Goal: Find specific page/section

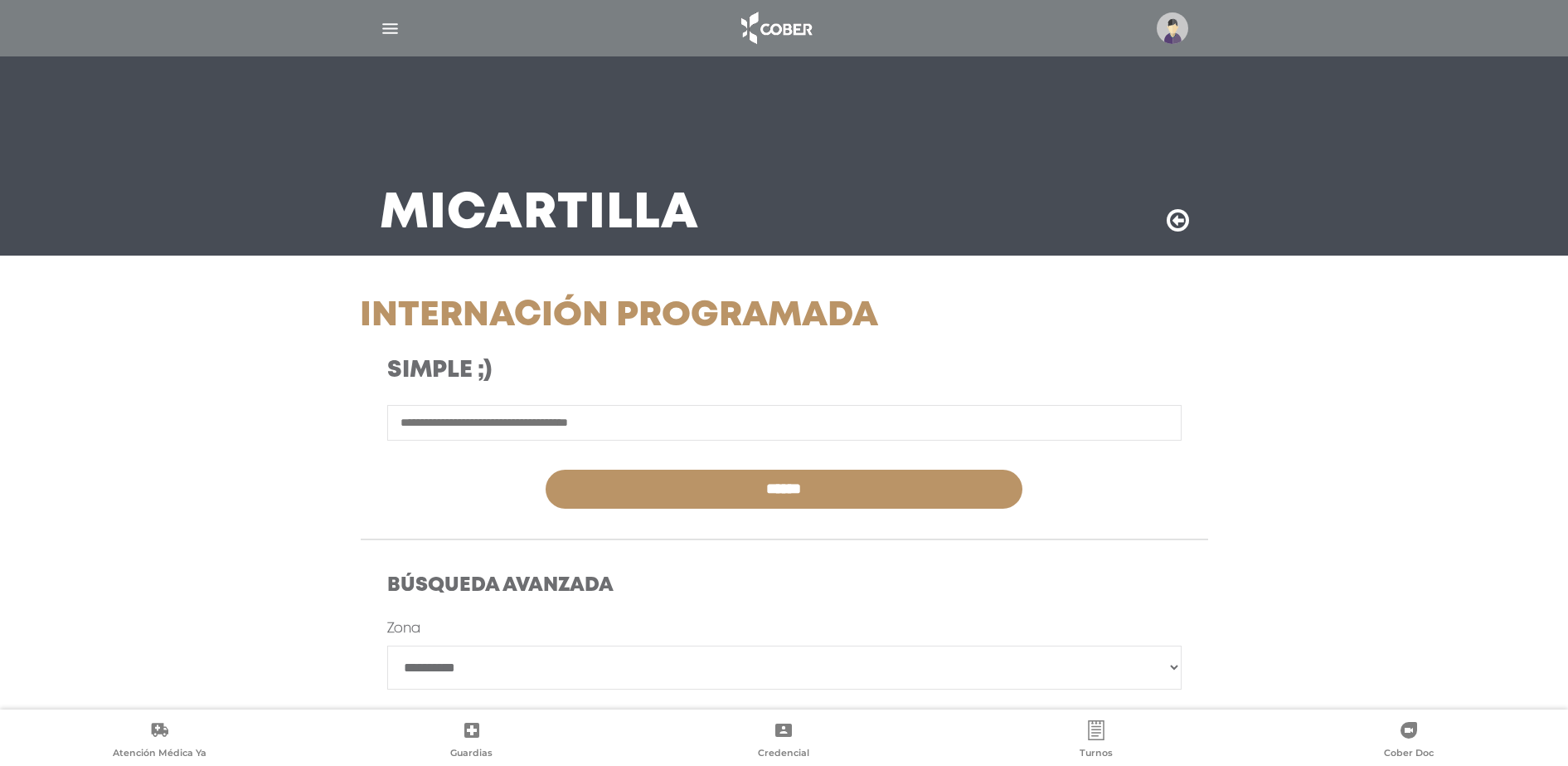
click at [390, 18] on img "button" at bounding box center [390, 29] width 21 height 21
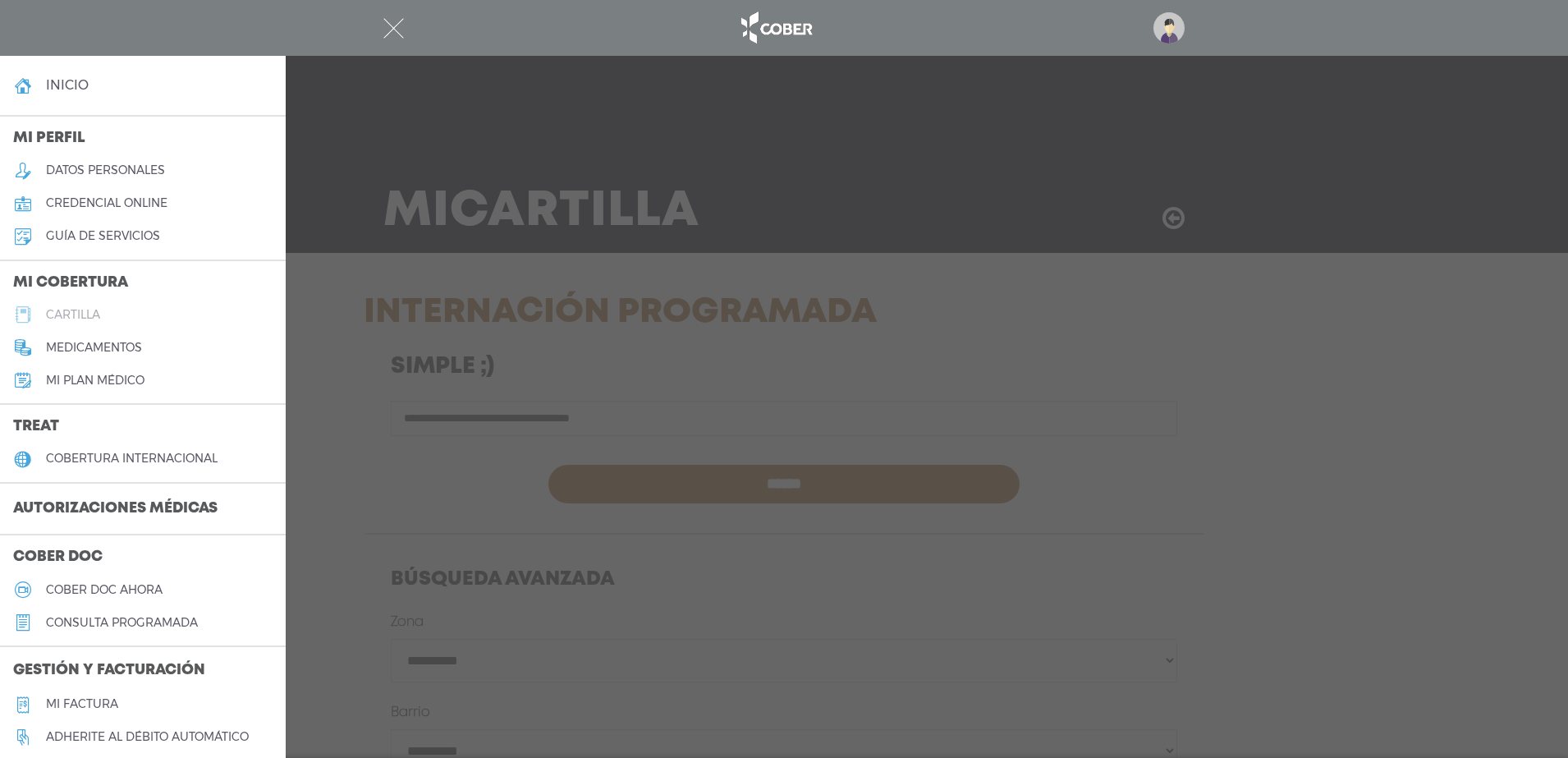
click at [46, 308] on h5 "cartilla" at bounding box center [73, 315] width 54 height 14
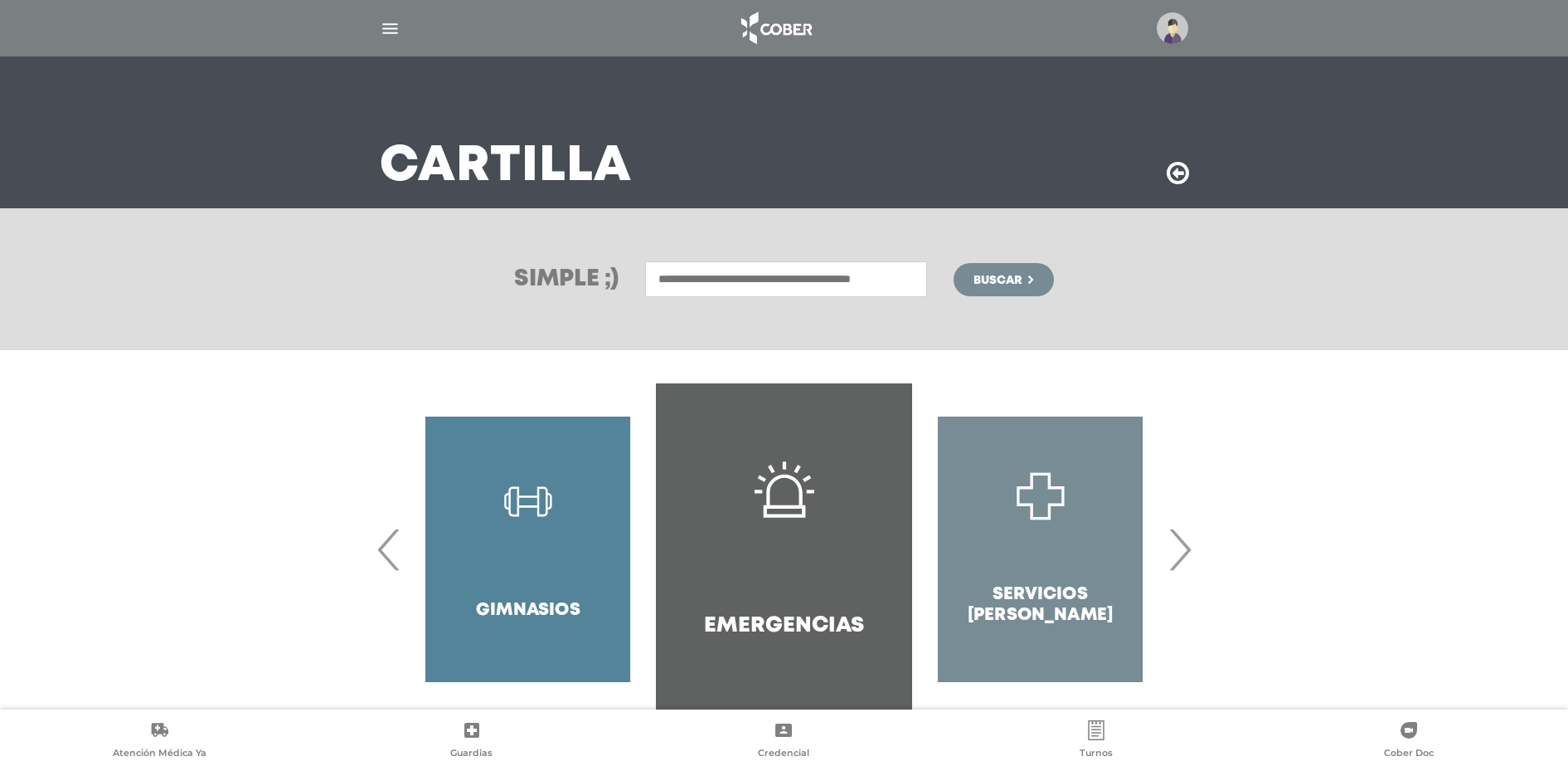
scroll to position [86, 0]
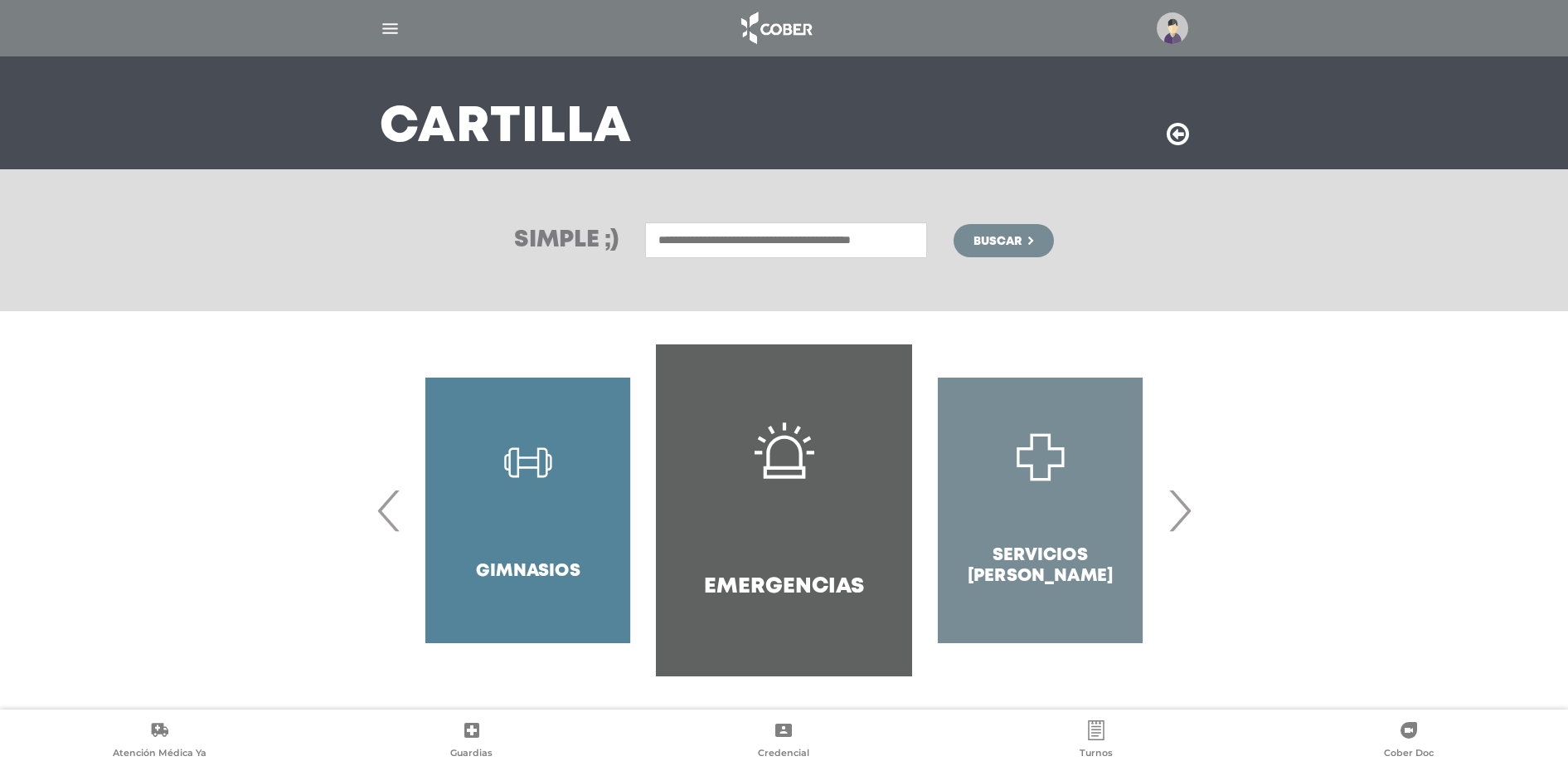
click at [674, 234] on input "text" at bounding box center [786, 240] width 282 height 36
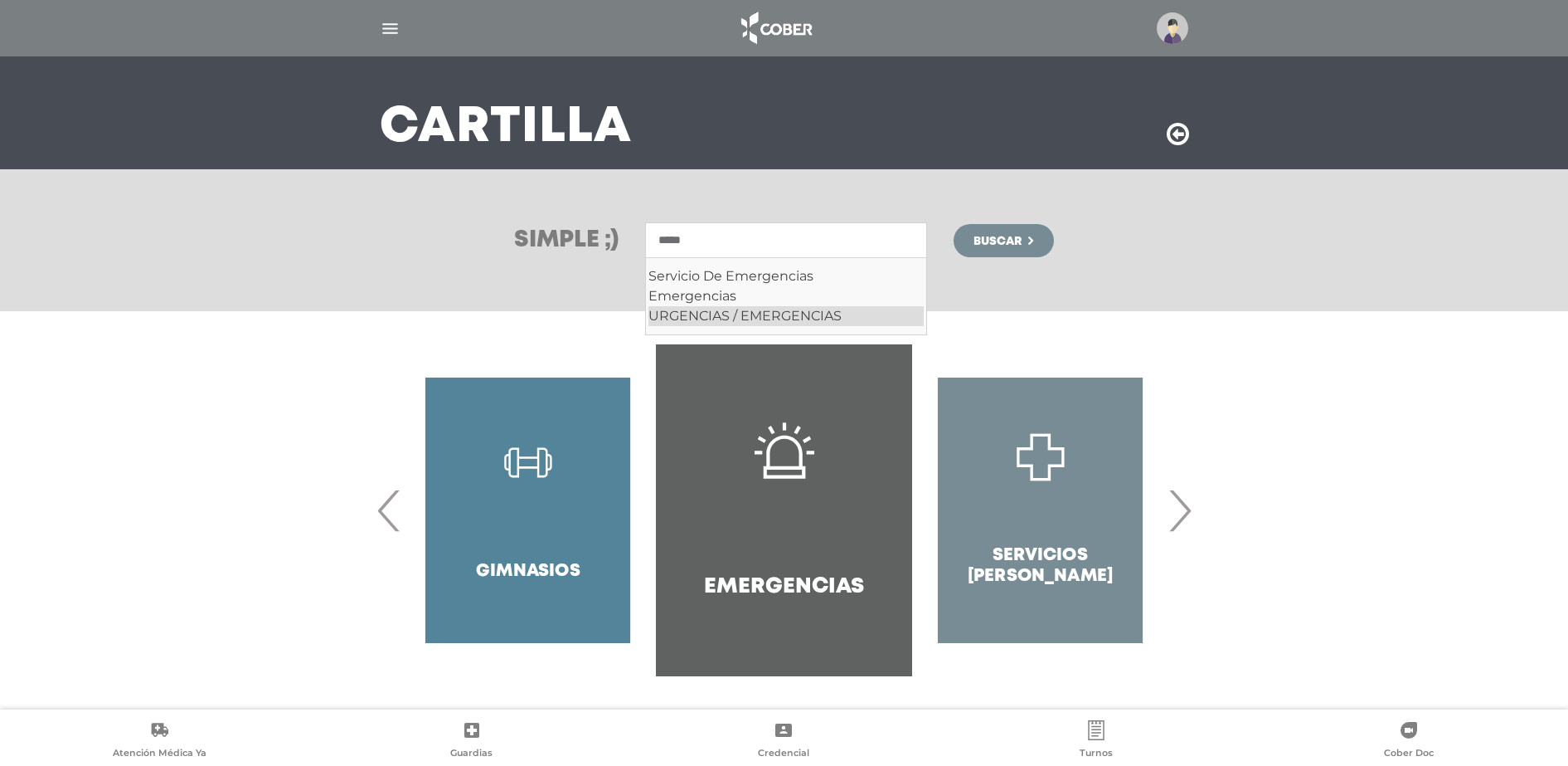
click at [755, 316] on div "URGENCIAS / EMERGENCIAS" at bounding box center [786, 316] width 275 height 20
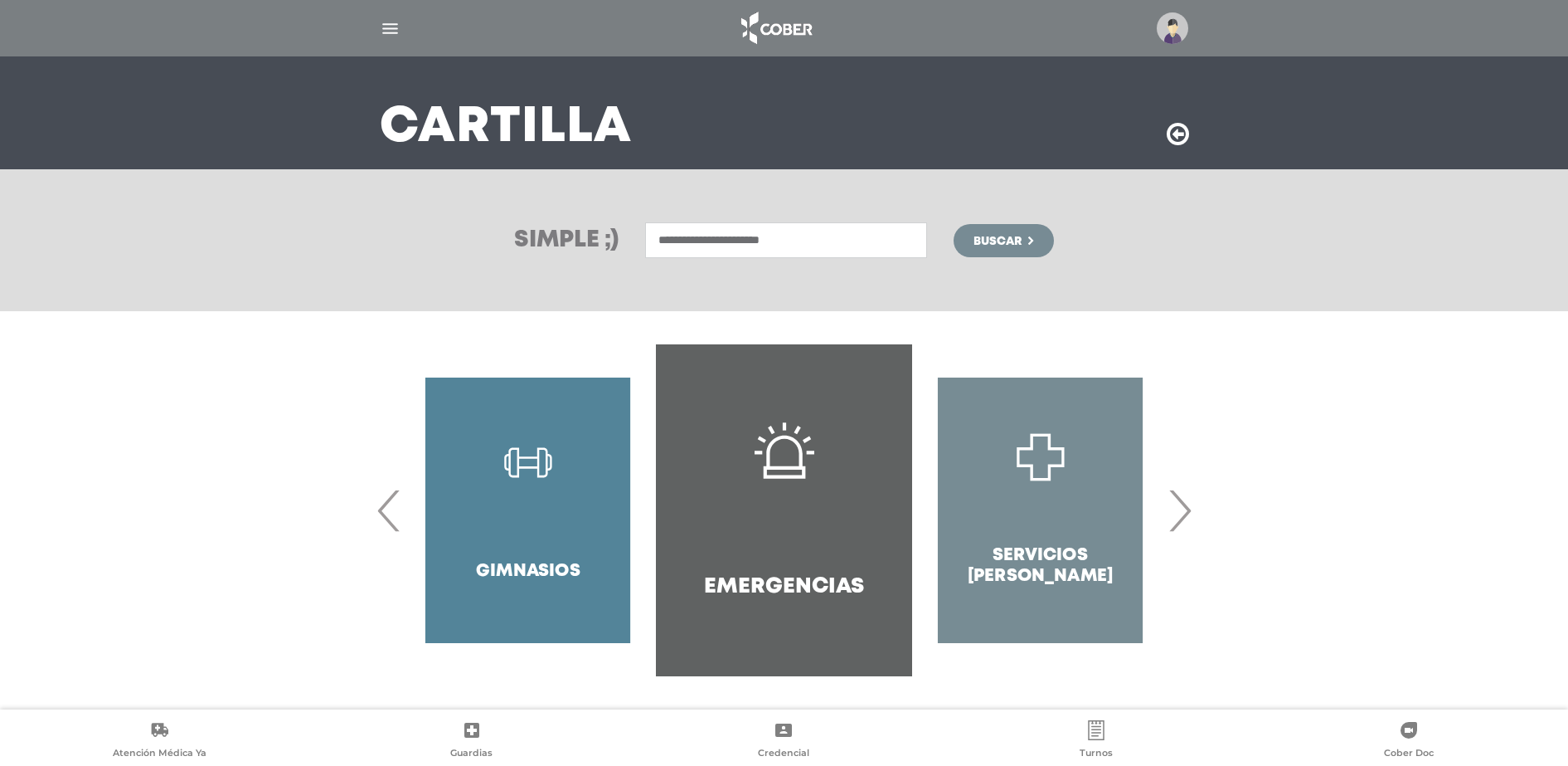
type input "**********"
click at [1042, 244] on button "Buscar" at bounding box center [1003, 241] width 99 height 33
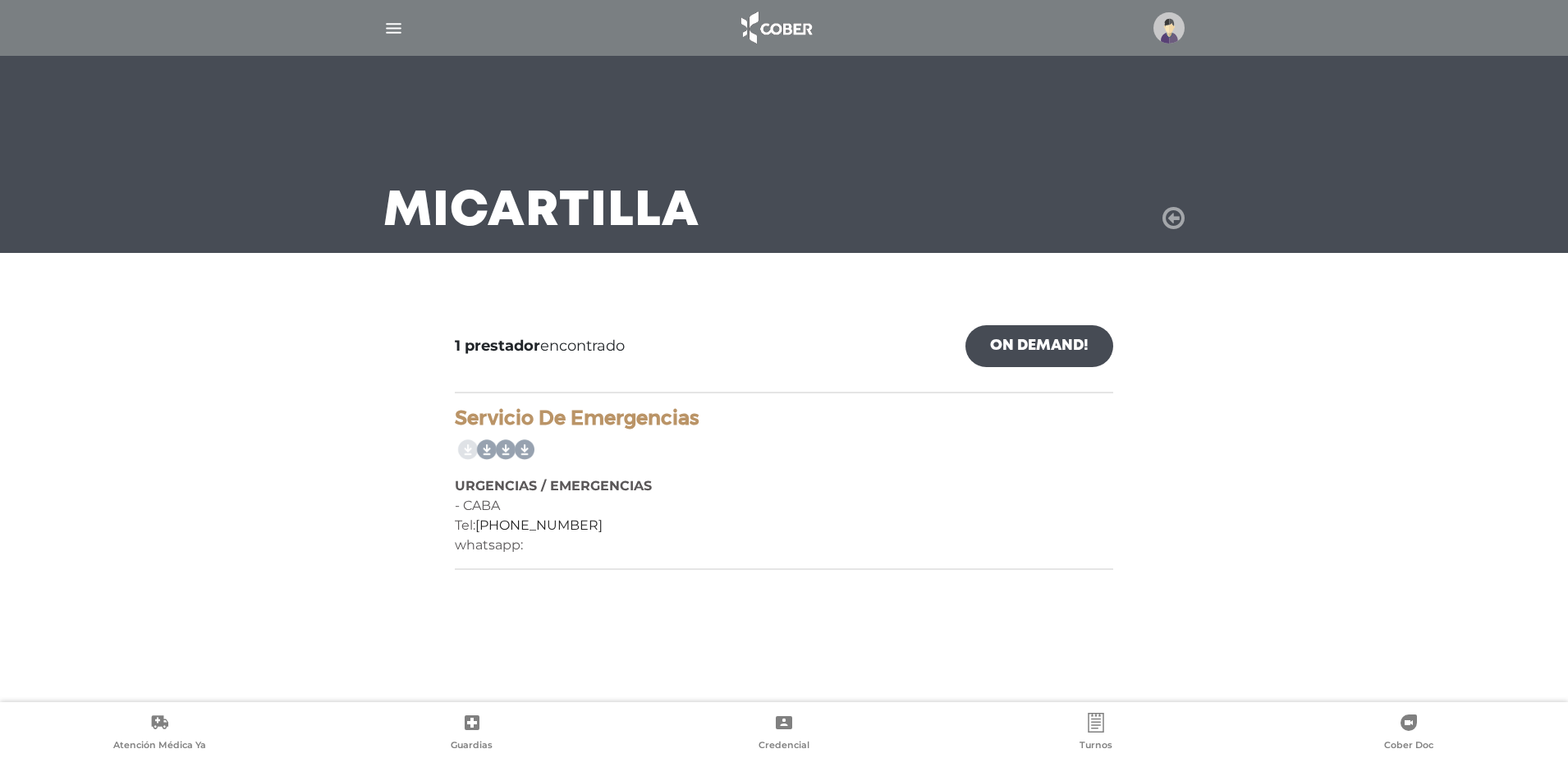
click at [1173, 220] on icon at bounding box center [1173, 218] width 22 height 26
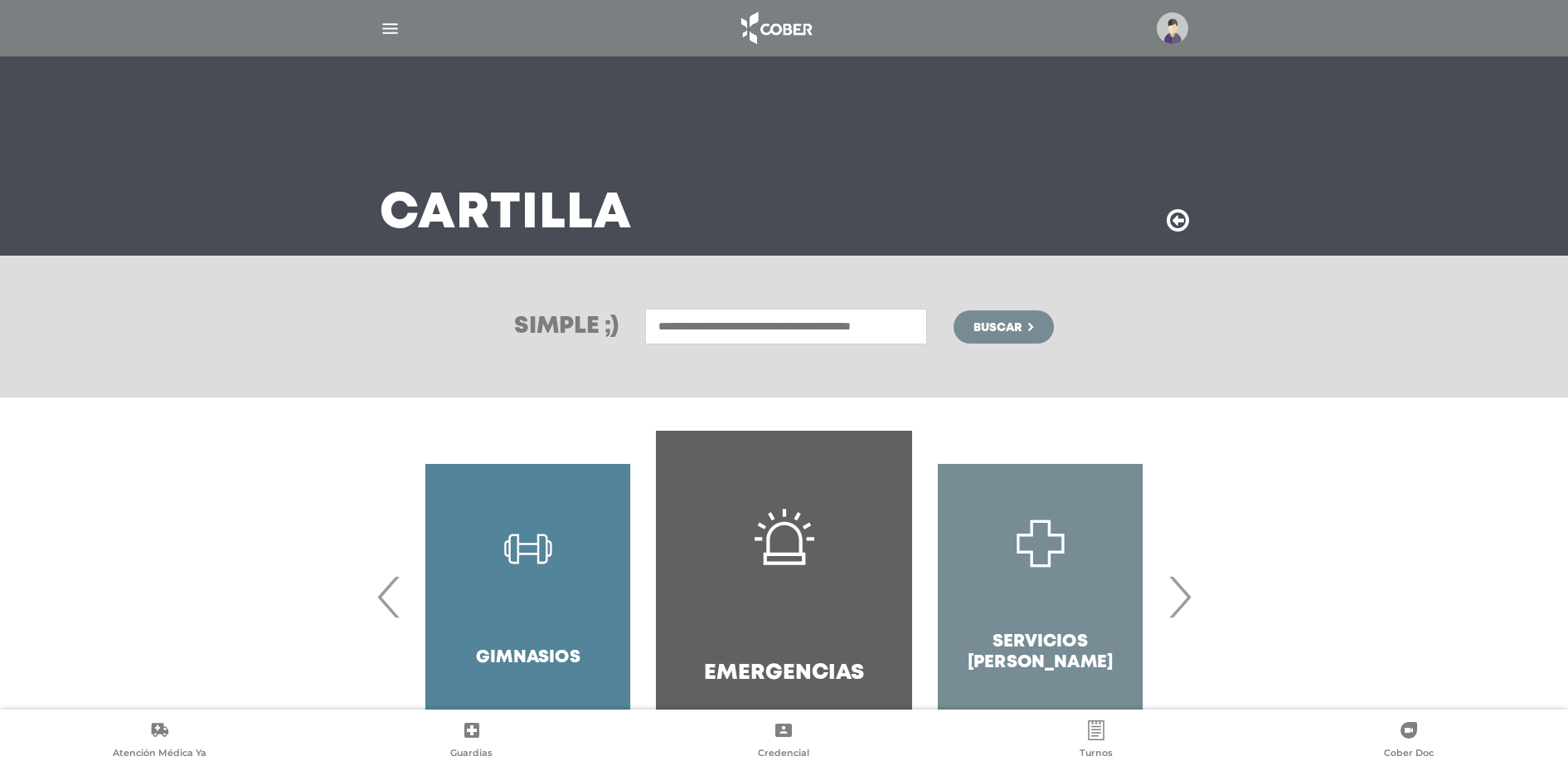
click at [846, 325] on input "text" at bounding box center [786, 326] width 282 height 36
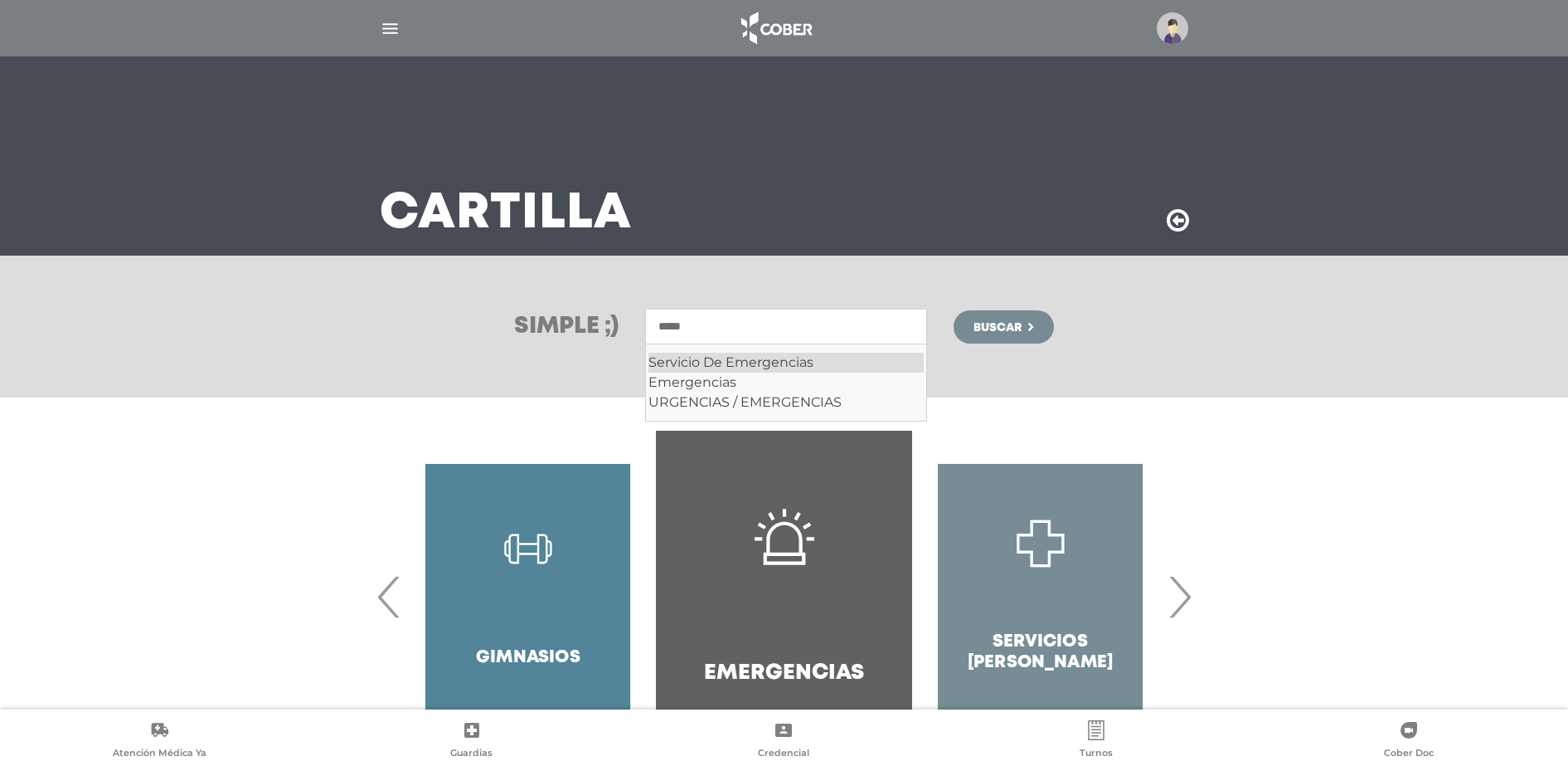
click at [815, 365] on div "Servicio De Emergencias" at bounding box center [786, 362] width 275 height 20
type input "**********"
click at [985, 327] on span "Buscar" at bounding box center [998, 327] width 48 height 11
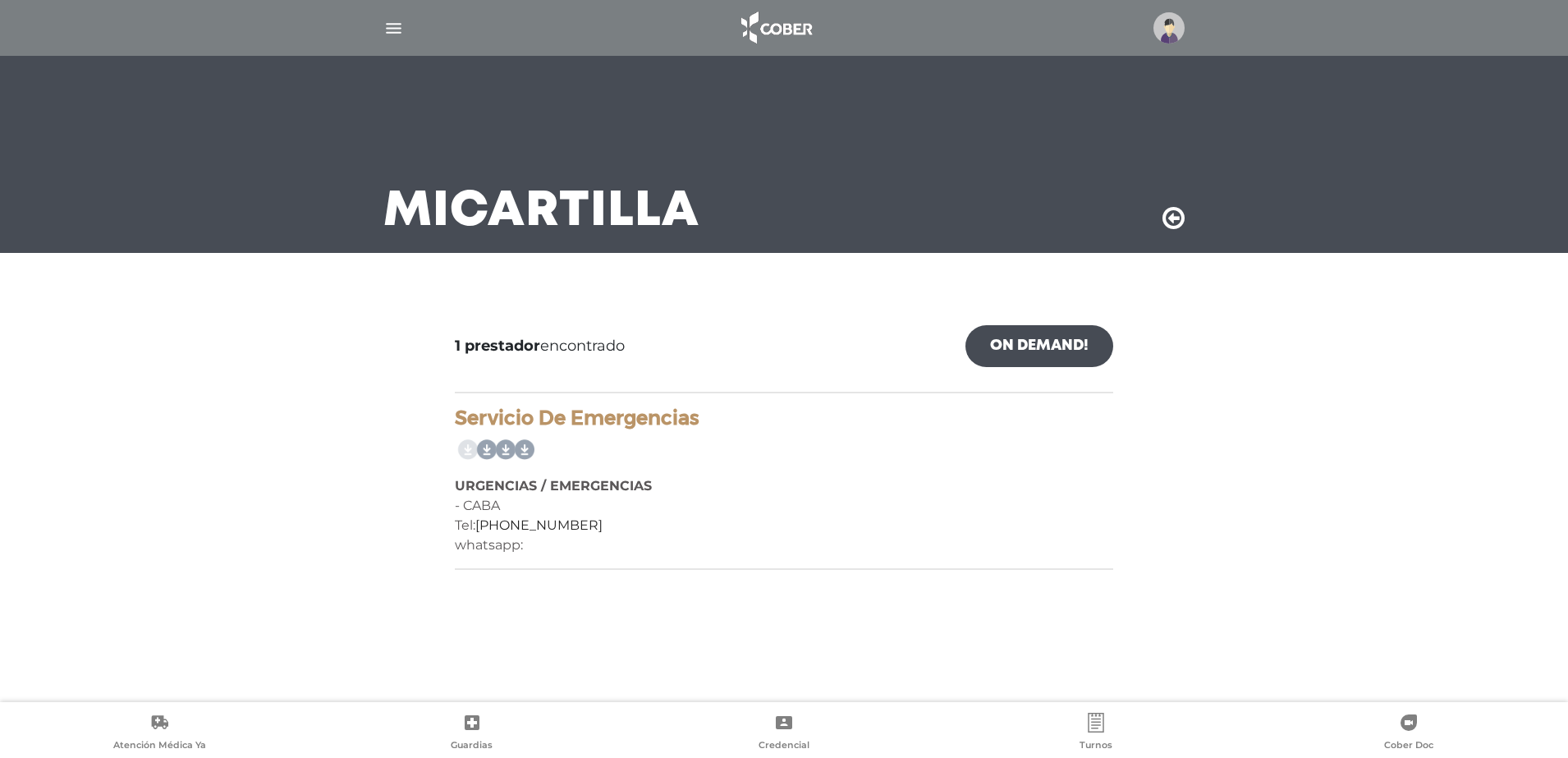
click at [391, 23] on img "button" at bounding box center [394, 29] width 21 height 21
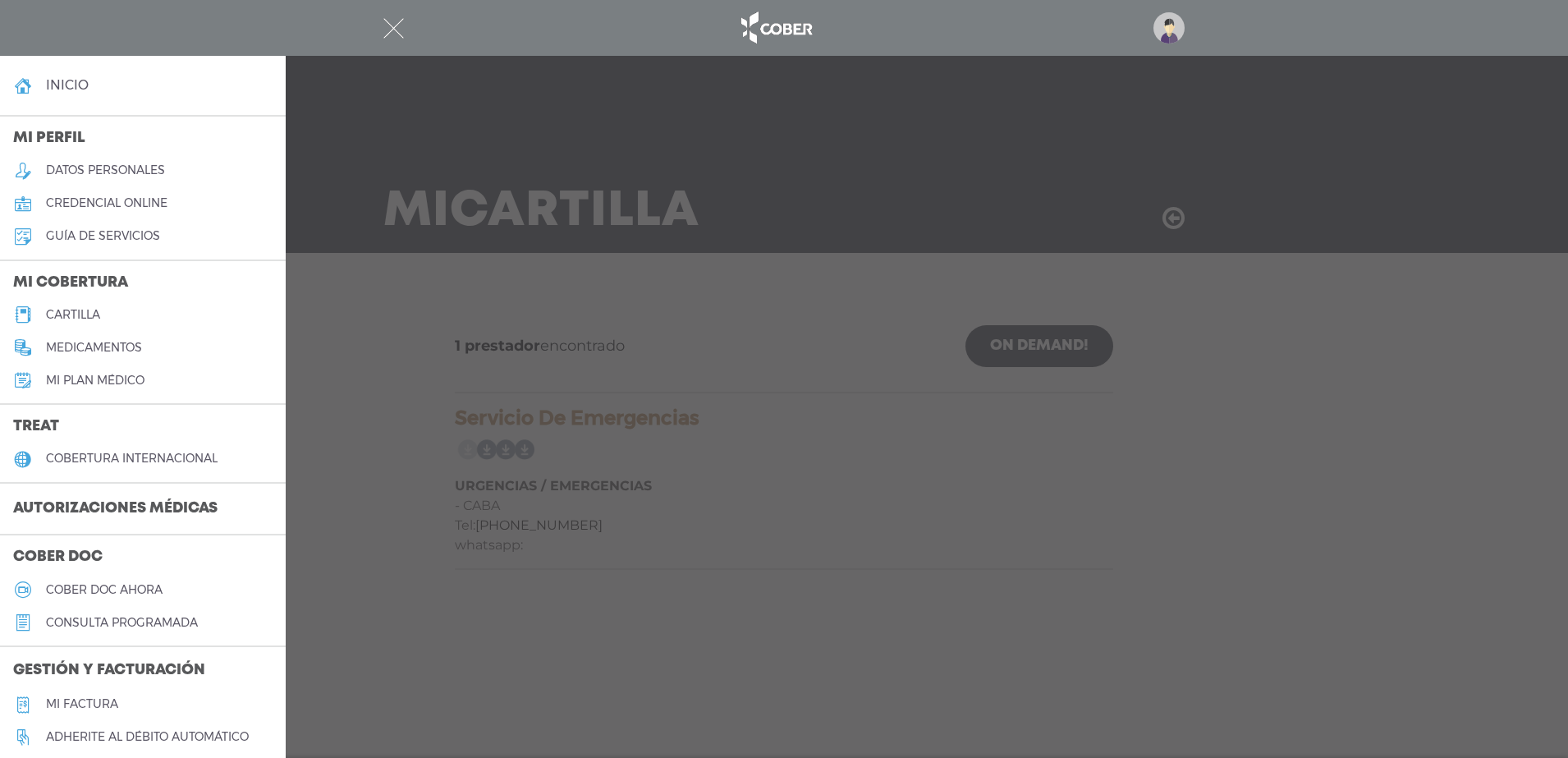
click at [84, 312] on h5 "cartilla" at bounding box center [73, 315] width 54 height 14
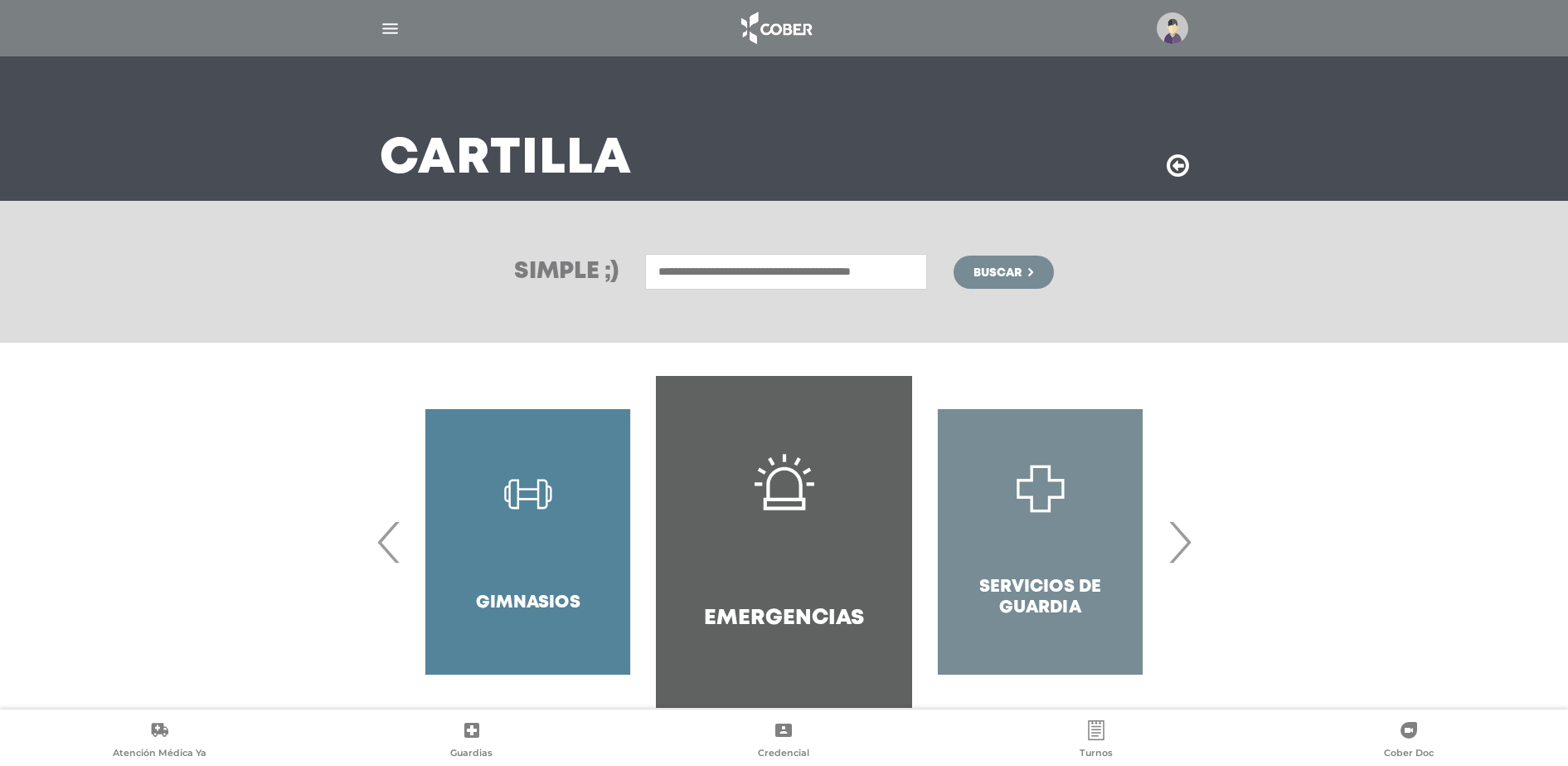
scroll to position [86, 0]
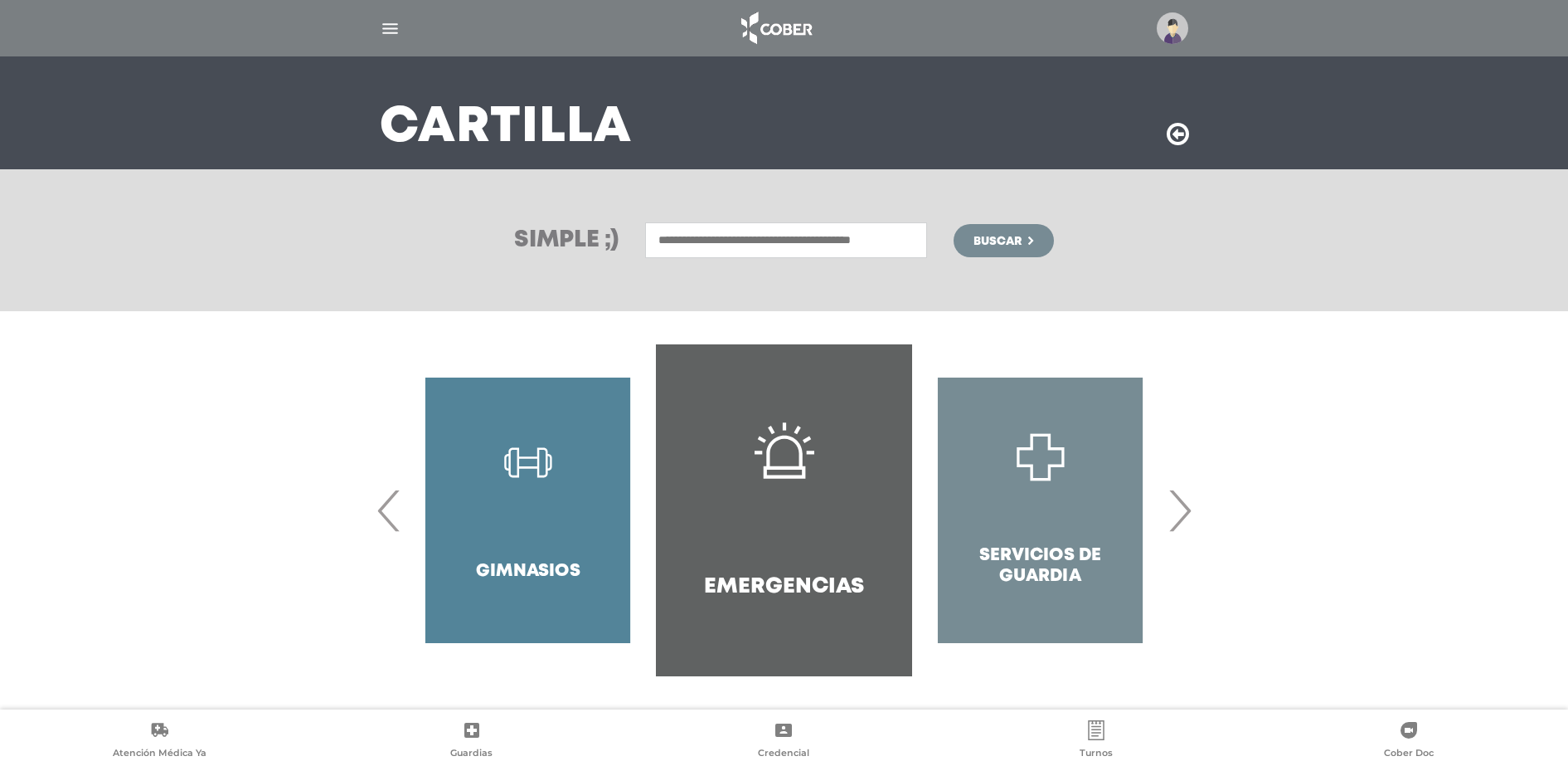
click at [392, 506] on span "‹" at bounding box center [389, 510] width 33 height 90
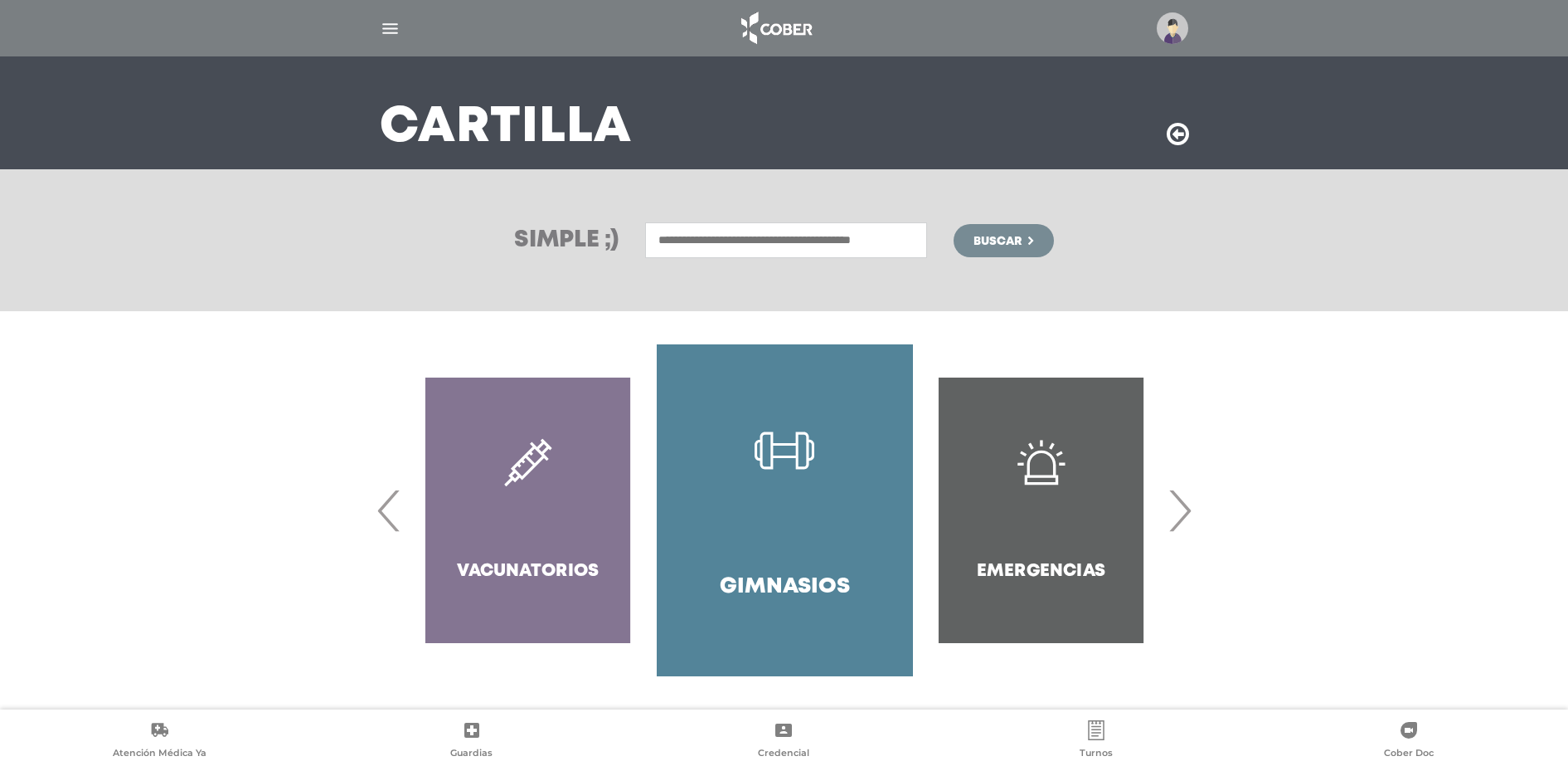
click at [785, 570] on link "Gimnasios" at bounding box center [785, 510] width 257 height 332
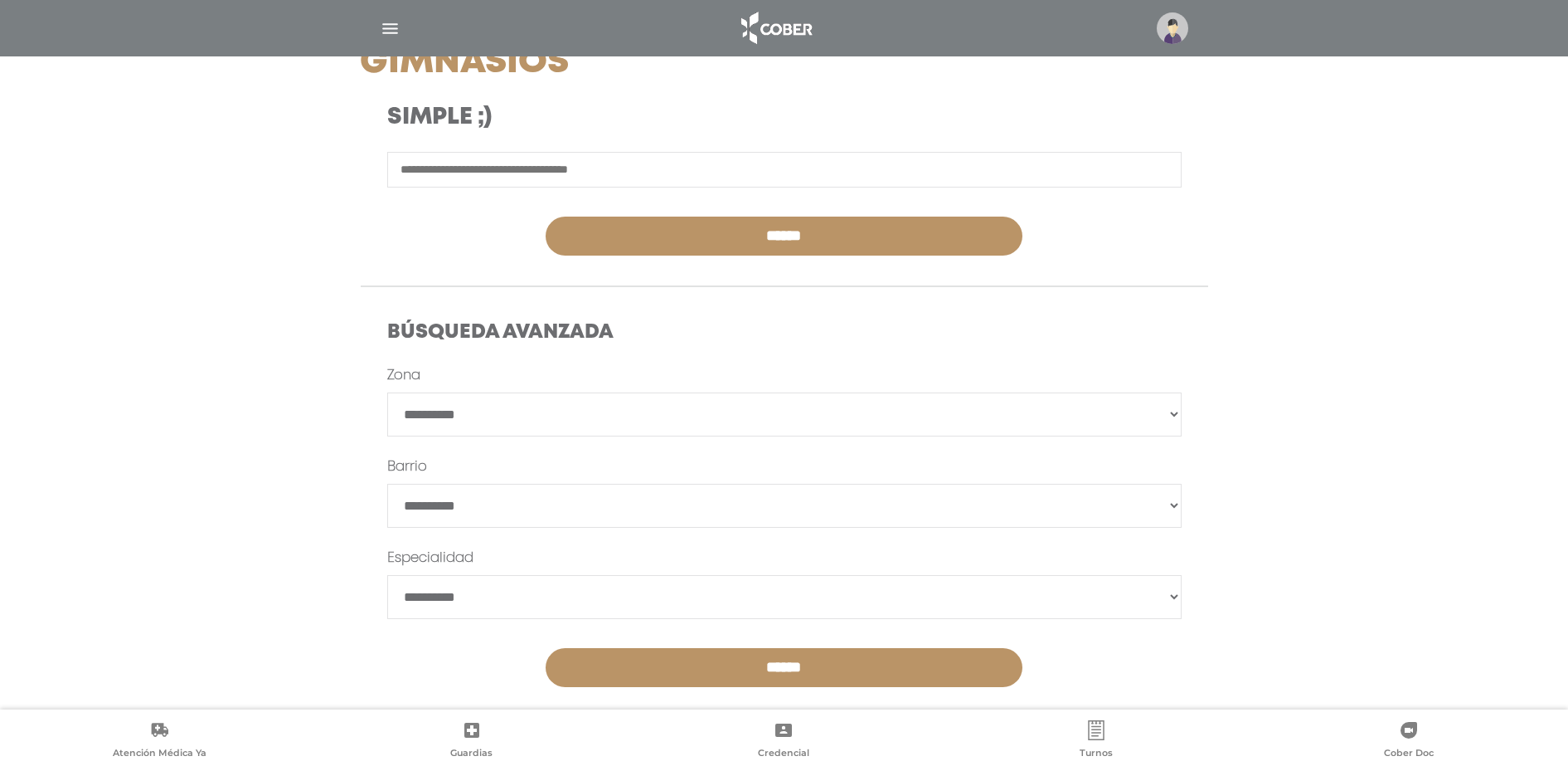
scroll to position [272, 0]
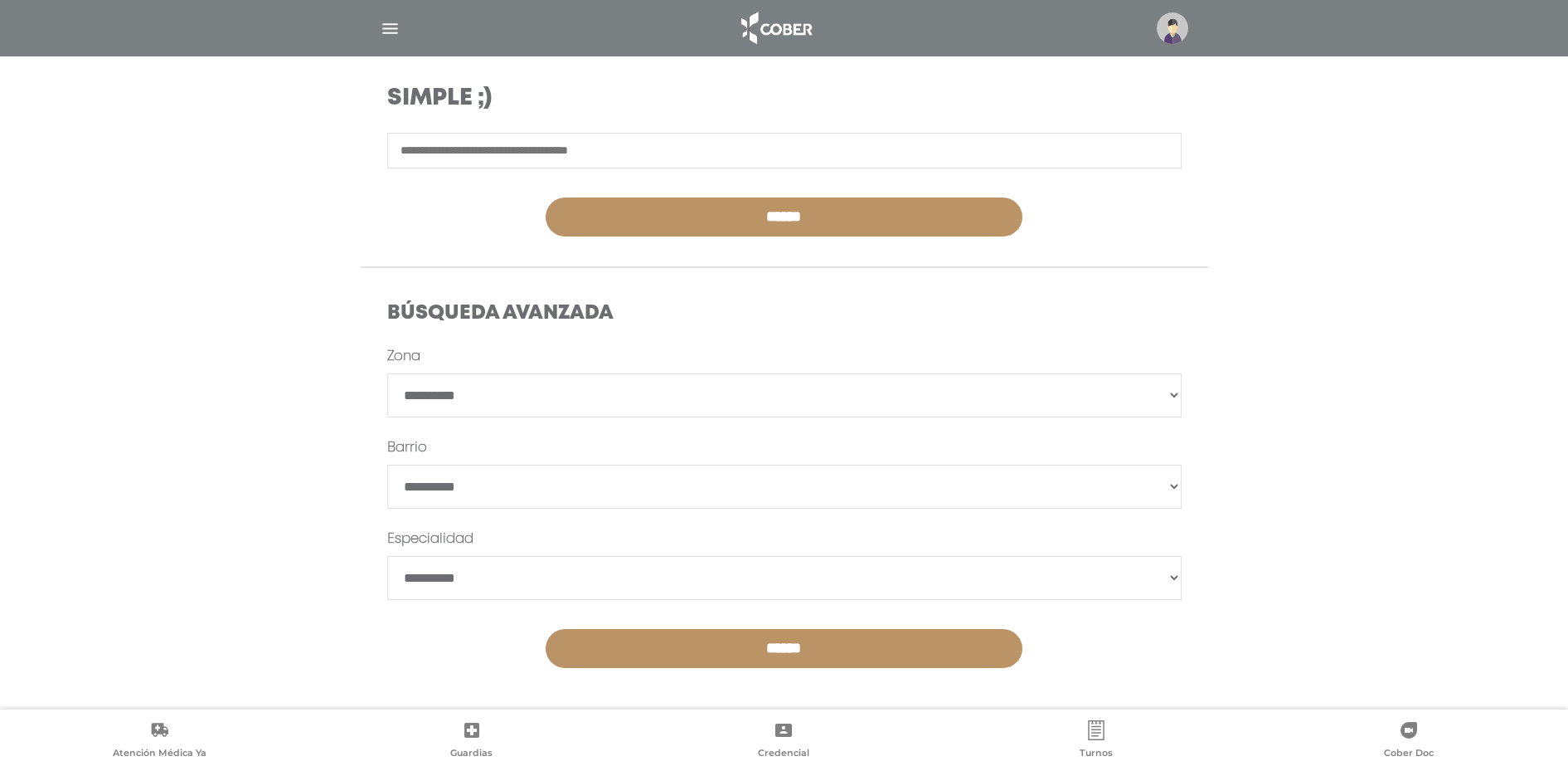
click at [780, 651] on input "******" at bounding box center [784, 648] width 476 height 39
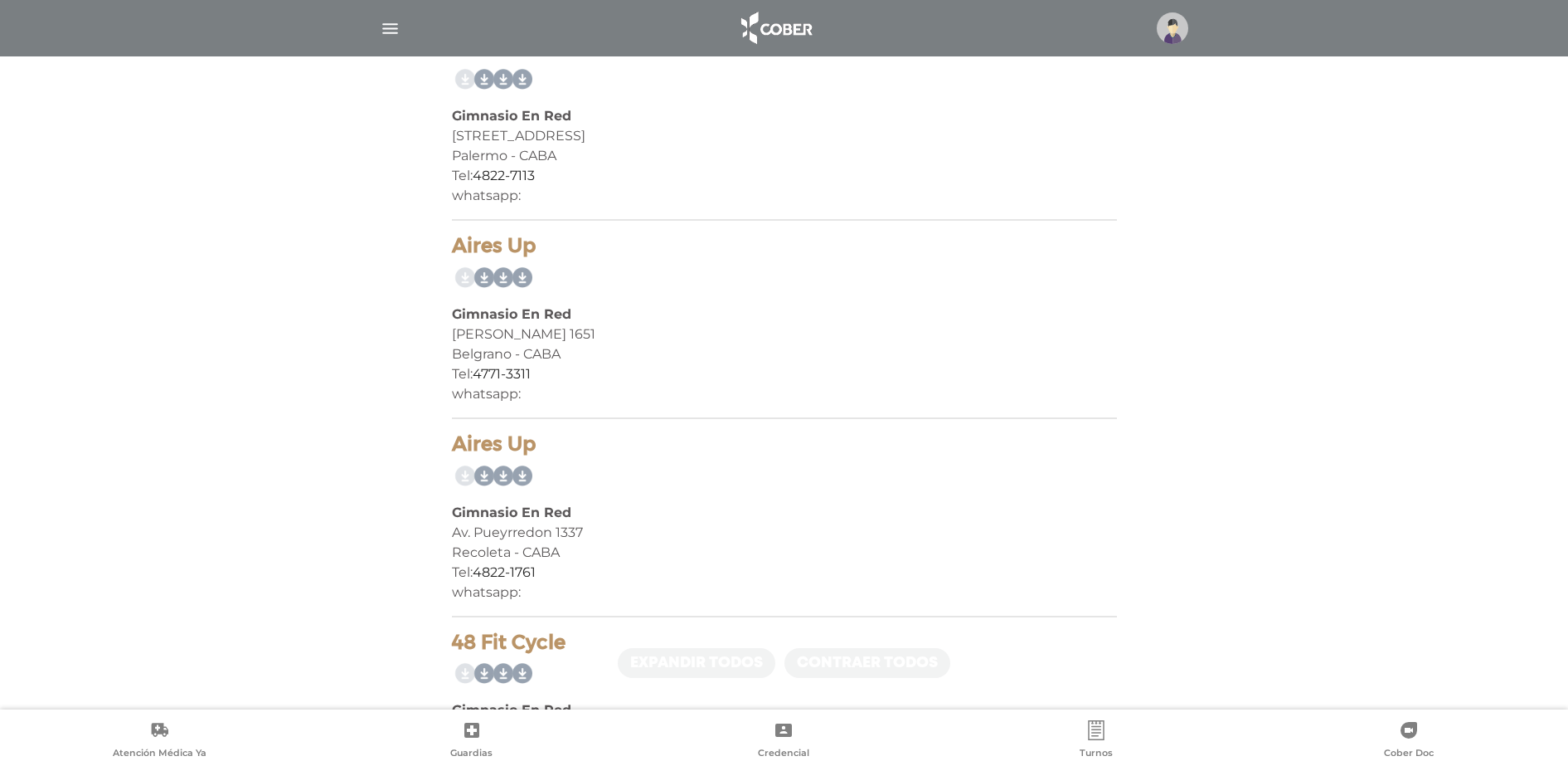
scroll to position [4084, 0]
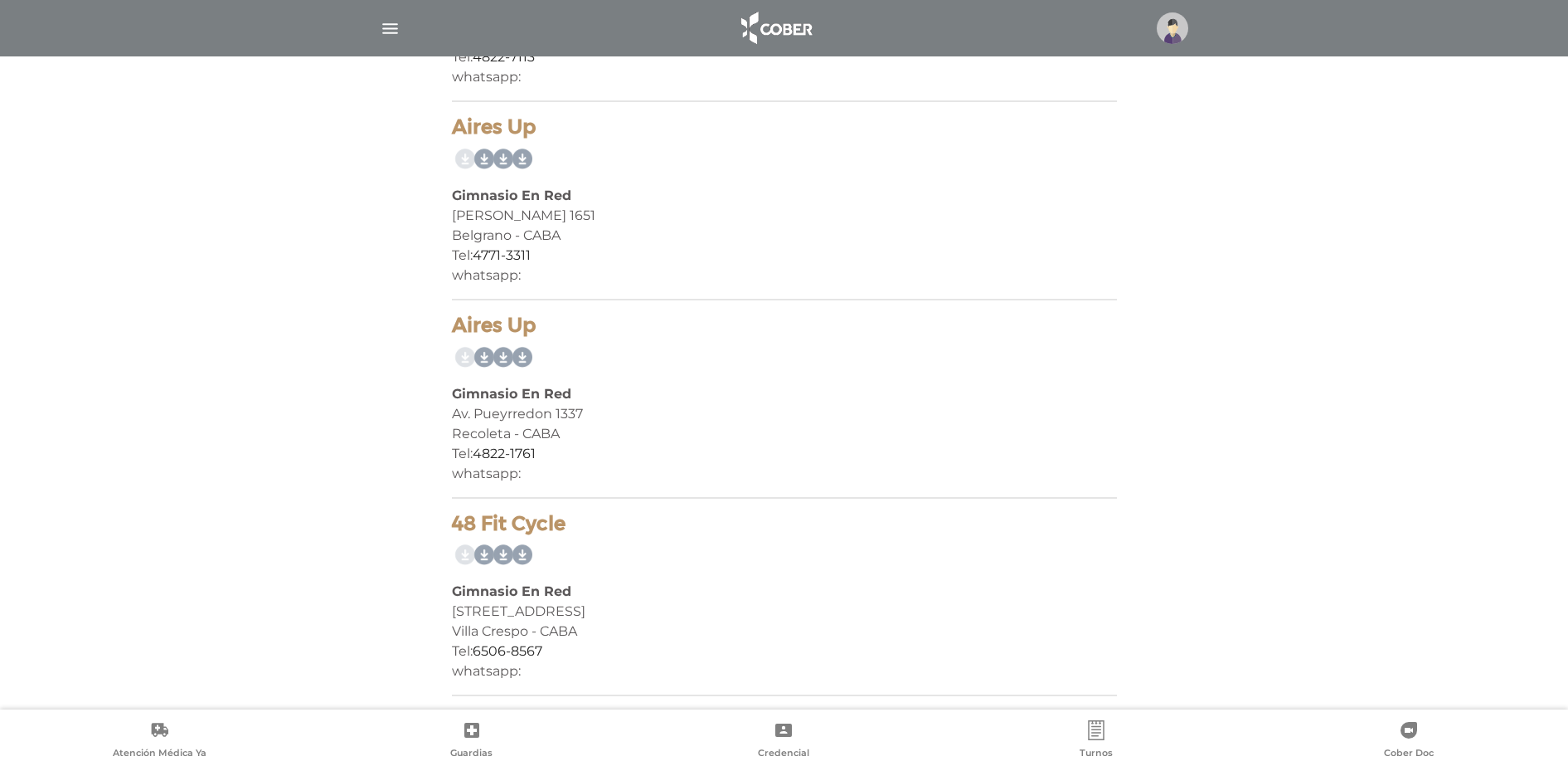
click at [392, 32] on img "button" at bounding box center [390, 29] width 21 height 21
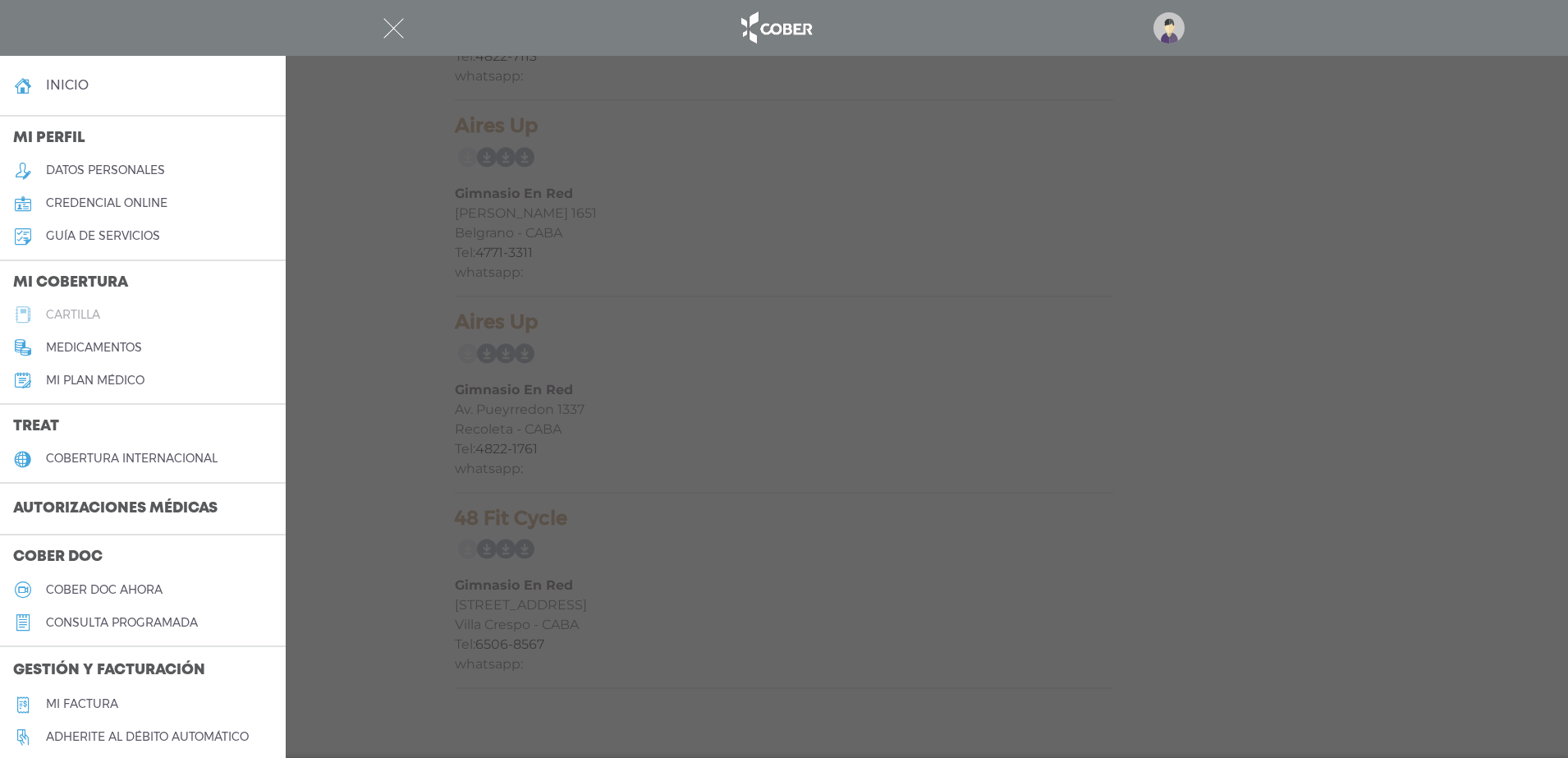
click at [83, 312] on h5 "cartilla" at bounding box center [73, 315] width 54 height 14
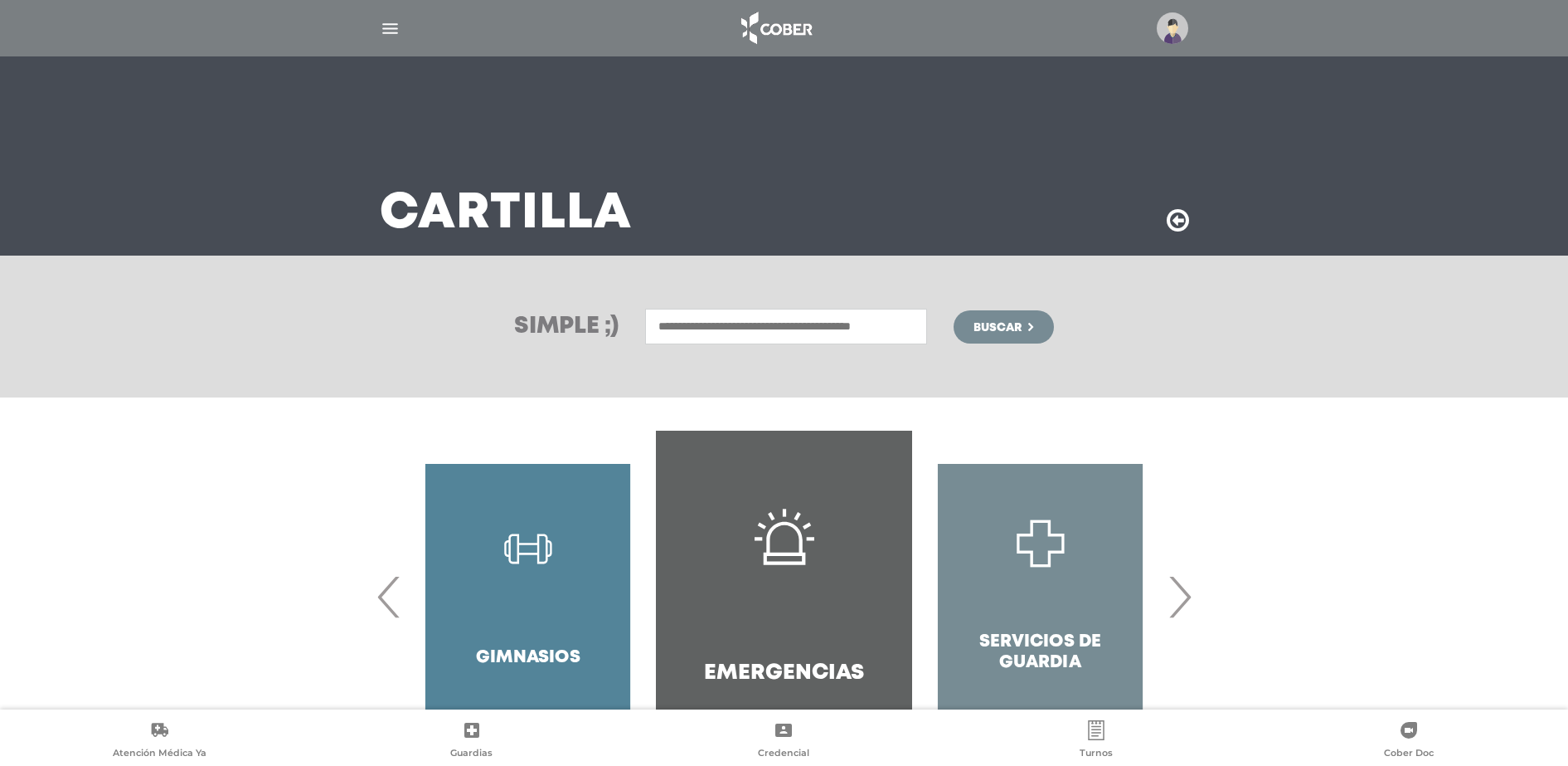
scroll to position [86, 0]
